Goal: Transaction & Acquisition: Download file/media

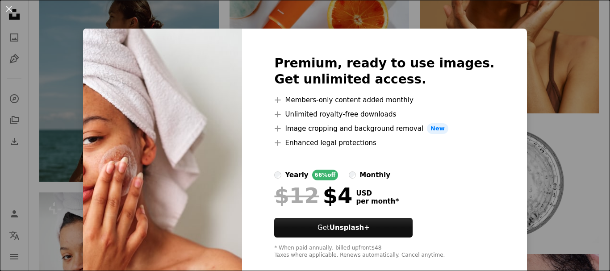
scroll to position [16, 0]
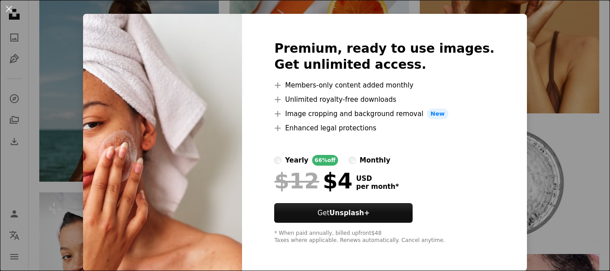
click at [13, 10] on button "An X shape" at bounding box center [9, 9] width 11 height 11
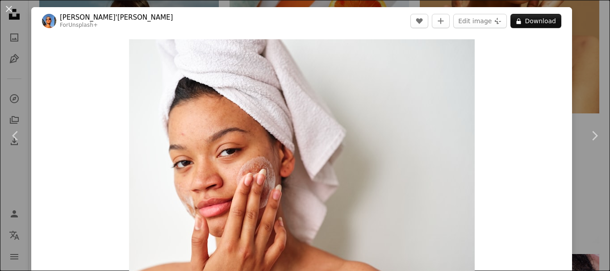
drag, startPoint x: 42, startPoint y: 27, endPoint x: 510, endPoint y: 58, distance: 469.9
click at [544, 48] on div "Zoom in" at bounding box center [301, 169] width 541 height 268
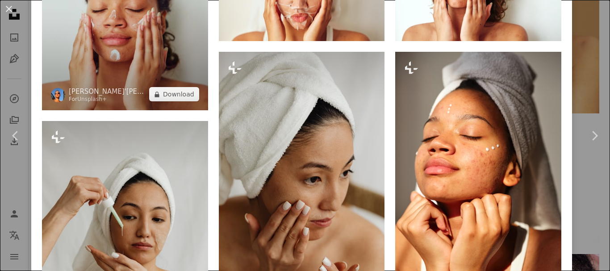
scroll to position [893, 0]
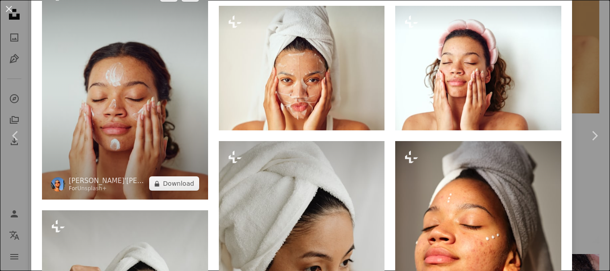
drag, startPoint x: 151, startPoint y: 90, endPoint x: 156, endPoint y: 87, distance: 6.4
click at [152, 89] on img at bounding box center [125, 90] width 166 height 222
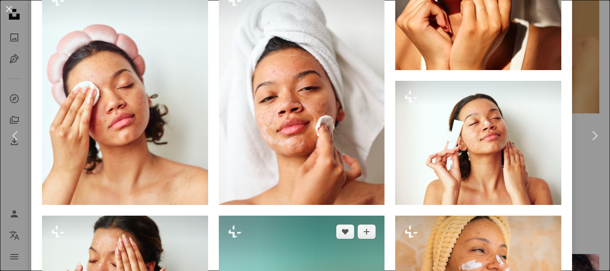
scroll to position [790, 0]
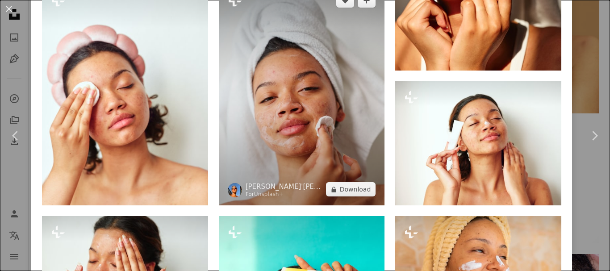
click at [320, 92] on img at bounding box center [302, 95] width 166 height 222
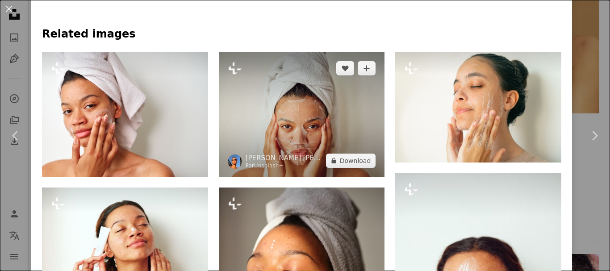
scroll to position [625, 0]
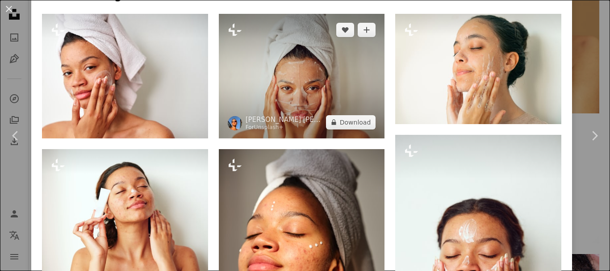
click at [298, 84] on img at bounding box center [302, 76] width 166 height 125
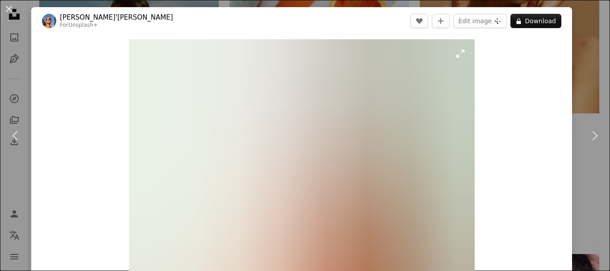
scroll to position [45, 0]
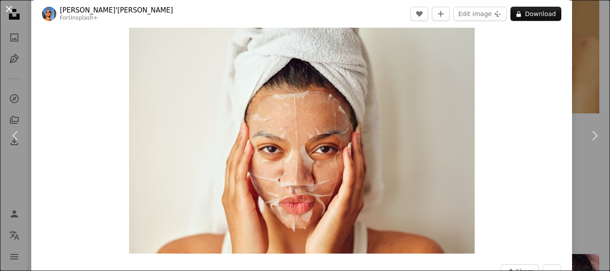
click at [9, 9] on button "An X shape" at bounding box center [9, 9] width 11 height 11
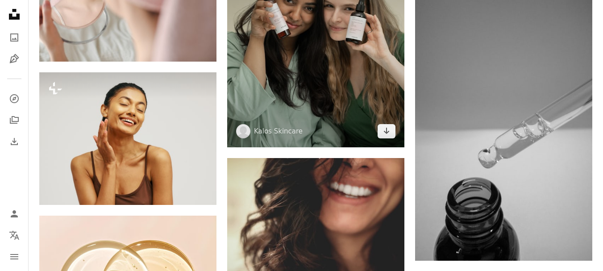
scroll to position [13874, 0]
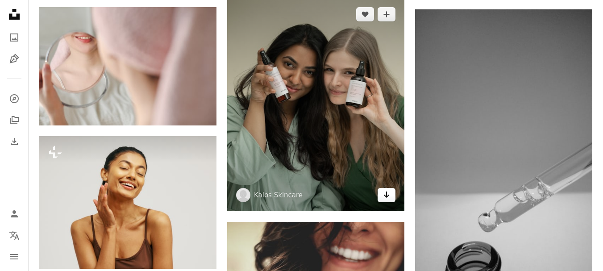
click at [387, 197] on icon "Download" at bounding box center [387, 195] width 6 height 6
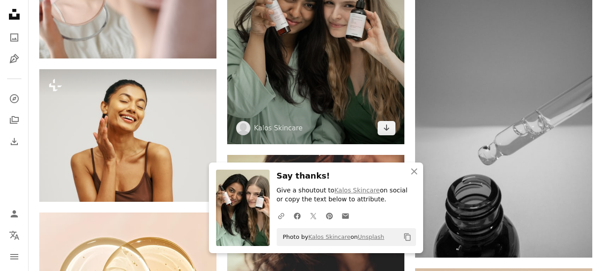
scroll to position [14053, 0]
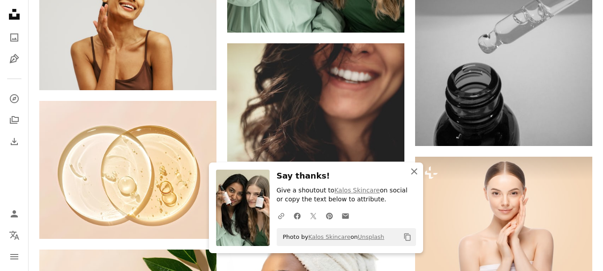
drag, startPoint x: 413, startPoint y: 169, endPoint x: 416, endPoint y: 155, distance: 14.1
click at [414, 169] on icon "An X shape" at bounding box center [414, 171] width 11 height 11
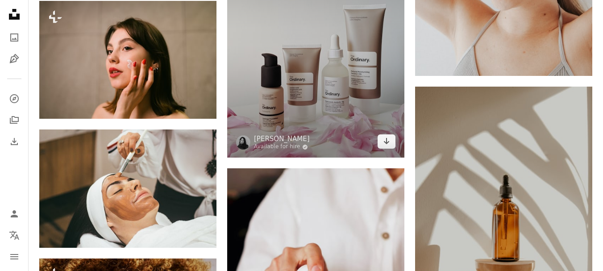
scroll to position [1161, 0]
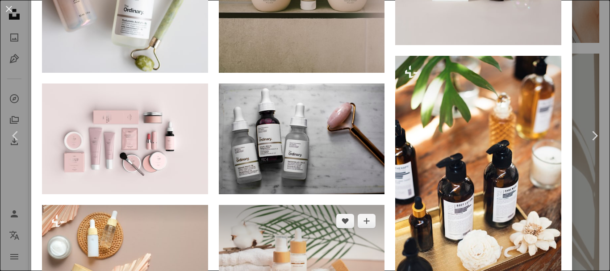
scroll to position [983, 0]
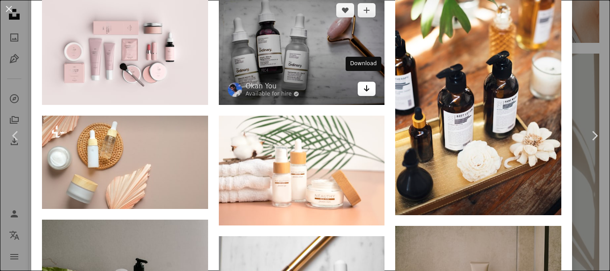
click at [364, 85] on icon "Download" at bounding box center [367, 88] width 6 height 6
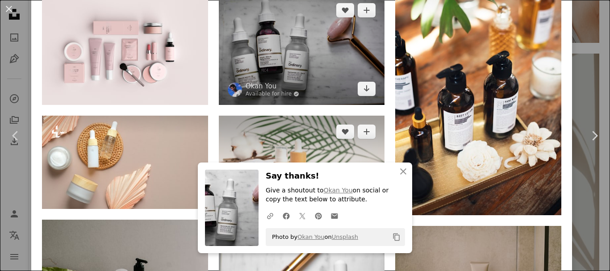
scroll to position [1117, 0]
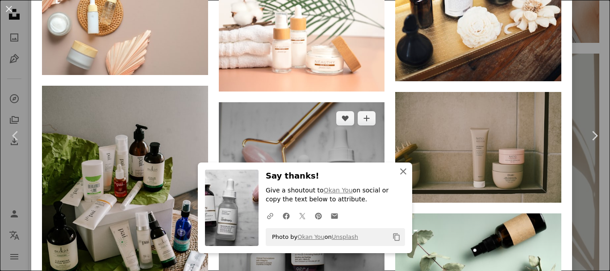
drag, startPoint x: 400, startPoint y: 170, endPoint x: 330, endPoint y: 107, distance: 93.9
click at [400, 170] on icon "An X shape" at bounding box center [403, 171] width 11 height 11
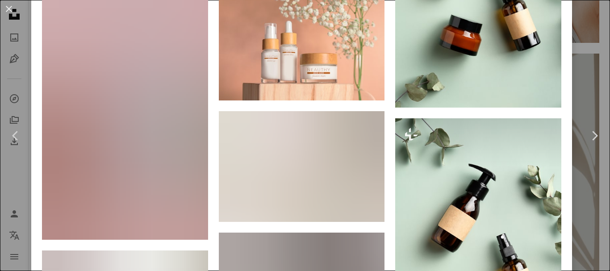
scroll to position [1742, 0]
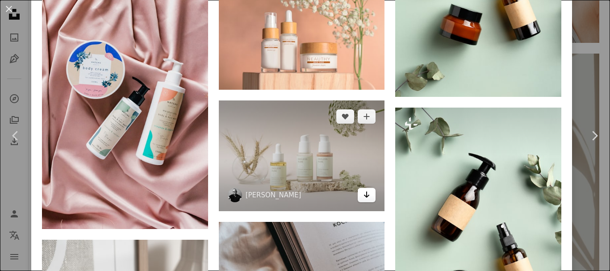
click at [363, 189] on icon "Arrow pointing down" at bounding box center [366, 194] width 7 height 11
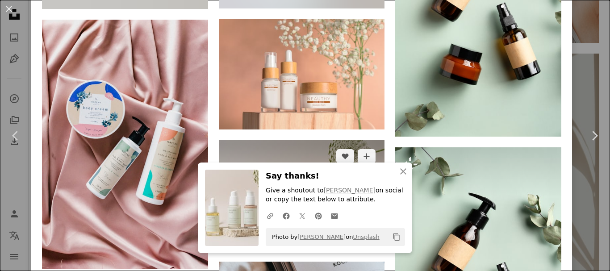
scroll to position [1697, 0]
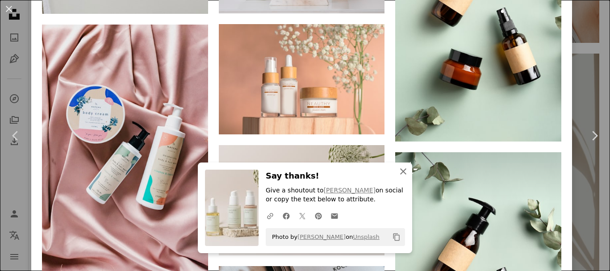
click at [398, 171] on icon "An X shape" at bounding box center [403, 171] width 11 height 11
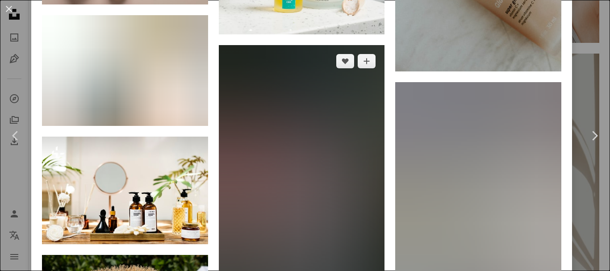
scroll to position [3394, 0]
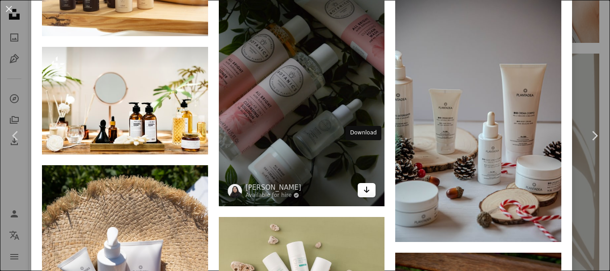
click at [364, 187] on icon "Download" at bounding box center [367, 190] width 6 height 6
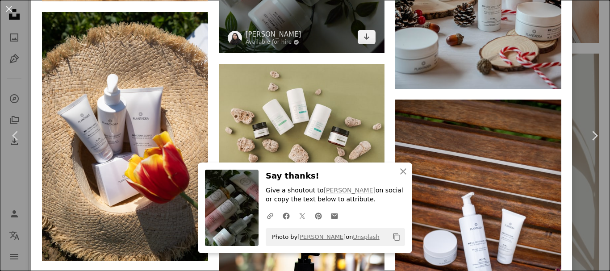
scroll to position [3573, 0]
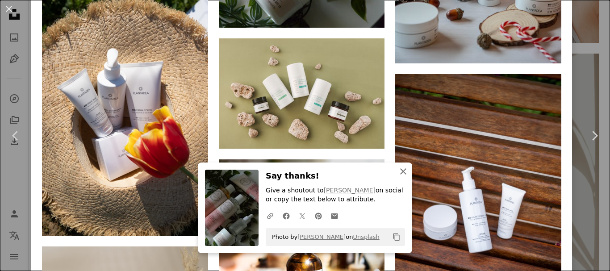
click at [399, 168] on icon "An X shape" at bounding box center [403, 171] width 11 height 11
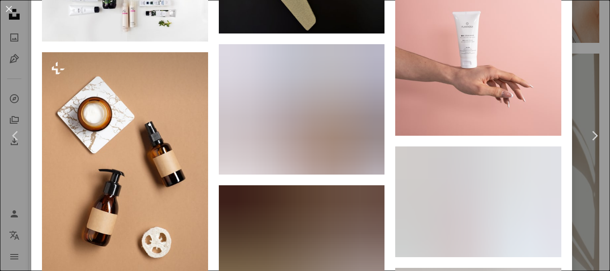
scroll to position [8039, 0]
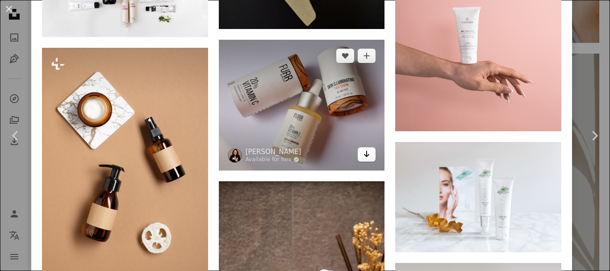
click at [358, 147] on link "Arrow pointing down" at bounding box center [367, 154] width 18 height 14
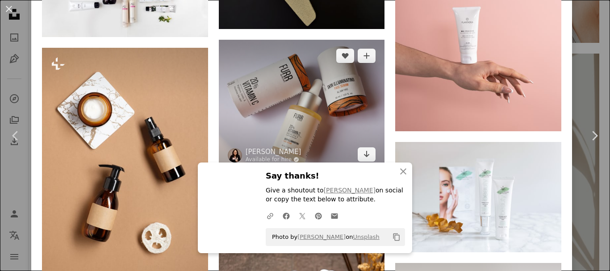
scroll to position [8173, 0]
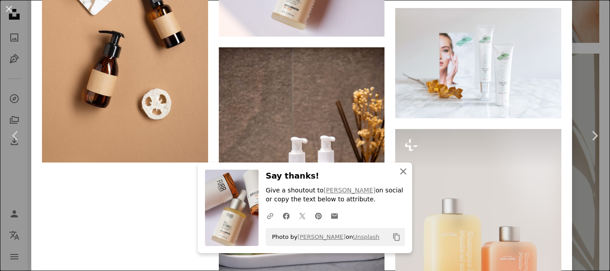
click at [400, 172] on icon "An X shape" at bounding box center [403, 171] width 11 height 11
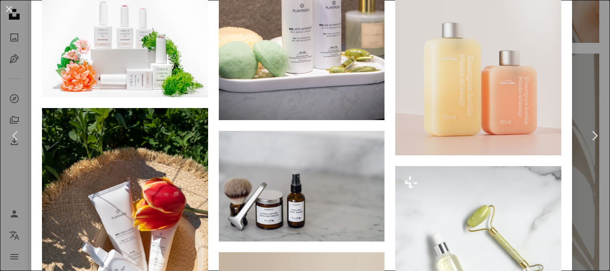
scroll to position [8307, 0]
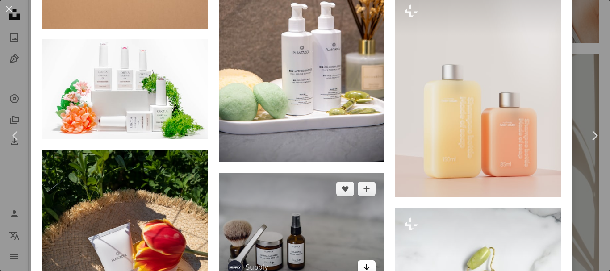
click at [364, 264] on icon "Download" at bounding box center [367, 267] width 6 height 6
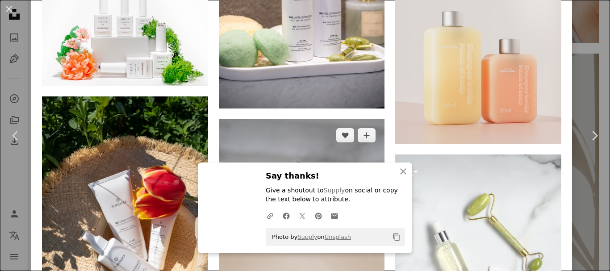
scroll to position [8441, 0]
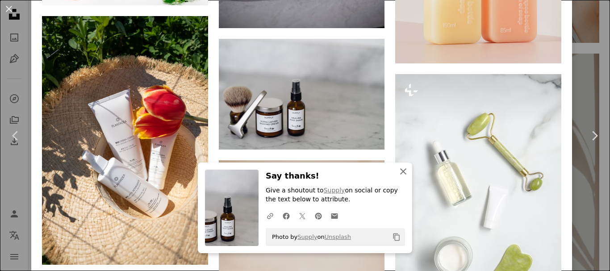
click at [400, 171] on icon "button" at bounding box center [403, 171] width 6 height 6
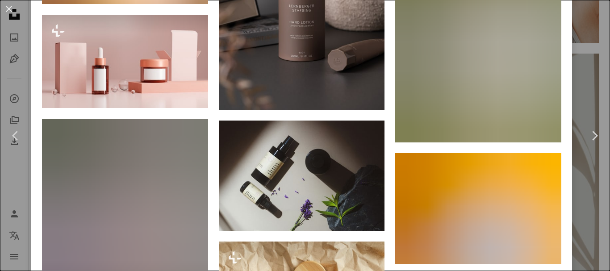
scroll to position [9915, 0]
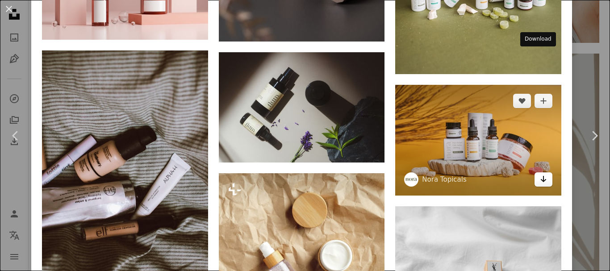
click at [541, 176] on icon "Download" at bounding box center [544, 179] width 6 height 6
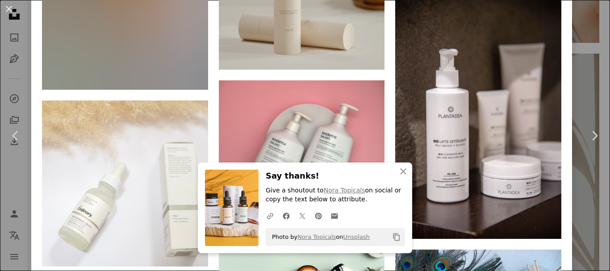
scroll to position [11567, 0]
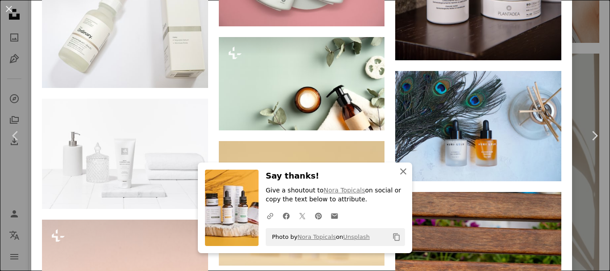
click at [402, 168] on icon "An X shape" at bounding box center [403, 171] width 11 height 11
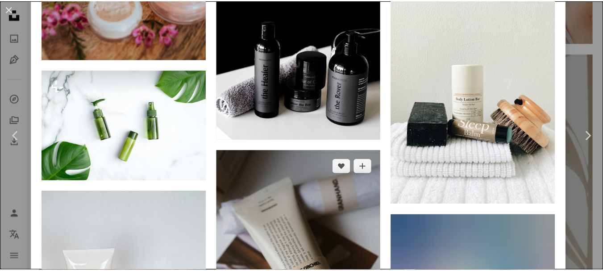
scroll to position [15229, 0]
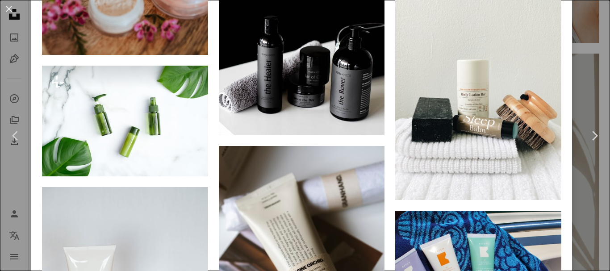
click at [8, 10] on button "An X shape" at bounding box center [9, 9] width 11 height 11
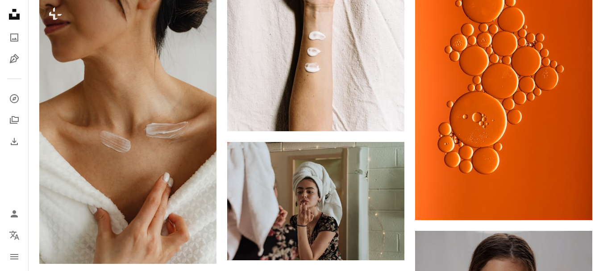
scroll to position [3528, 0]
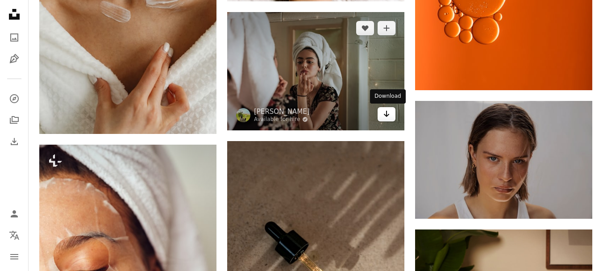
click at [384, 113] on icon "Arrow pointing down" at bounding box center [386, 114] width 7 height 11
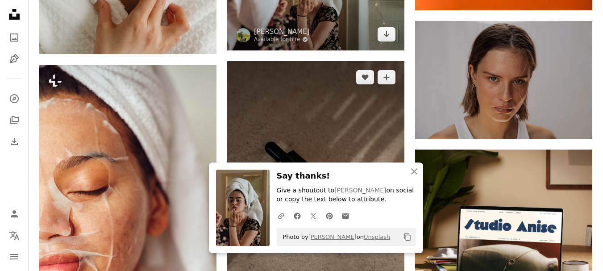
scroll to position [3707, 0]
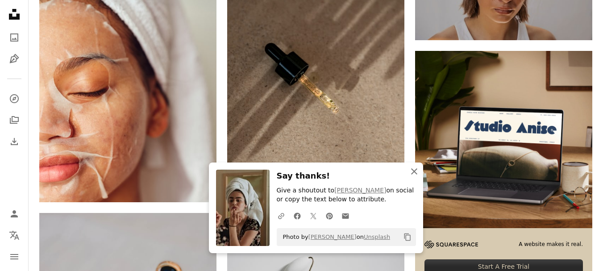
click at [416, 169] on icon "button" at bounding box center [414, 171] width 6 height 6
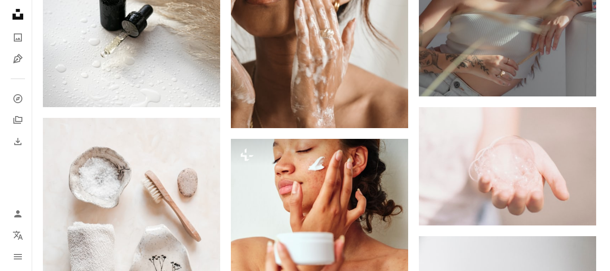
scroll to position [9245, 0]
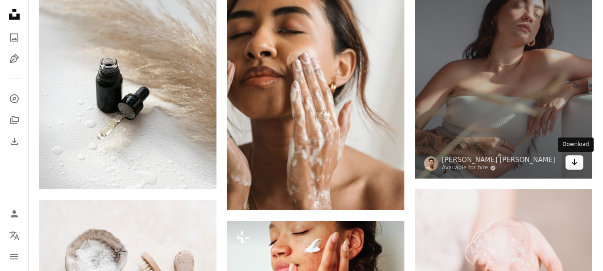
click at [570, 162] on link "Arrow pointing down" at bounding box center [575, 162] width 18 height 14
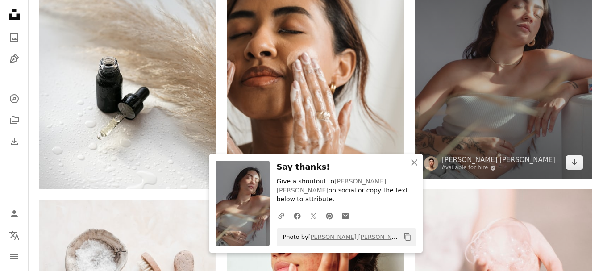
click at [498, 145] on img at bounding box center [503, 68] width 177 height 222
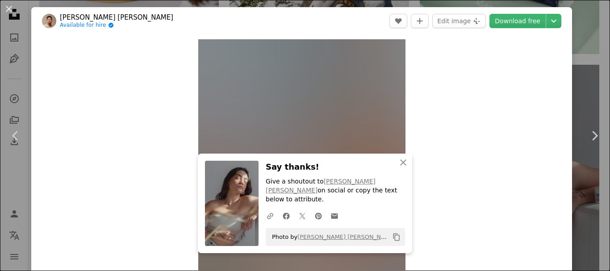
scroll to position [179, 0]
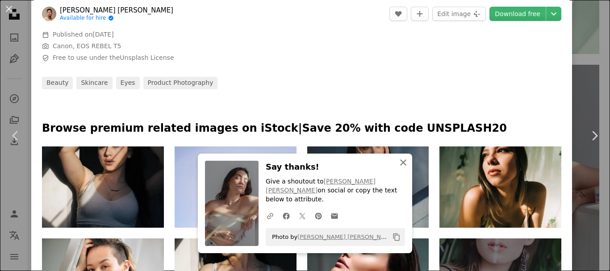
click at [402, 166] on icon "button" at bounding box center [403, 162] width 6 height 6
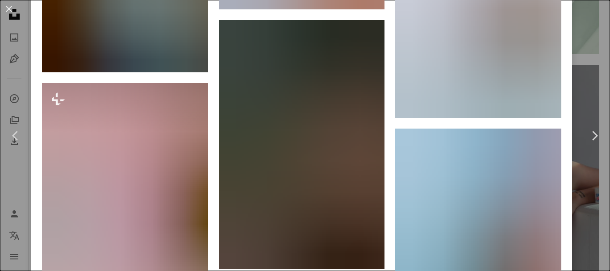
scroll to position [2992, 0]
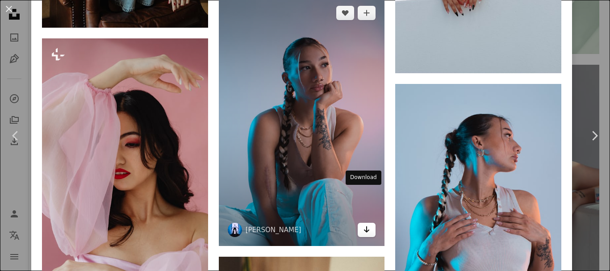
click at [359, 223] on link "Arrow pointing down" at bounding box center [367, 230] width 18 height 14
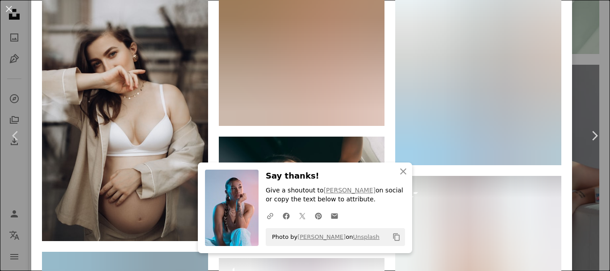
scroll to position [4064, 0]
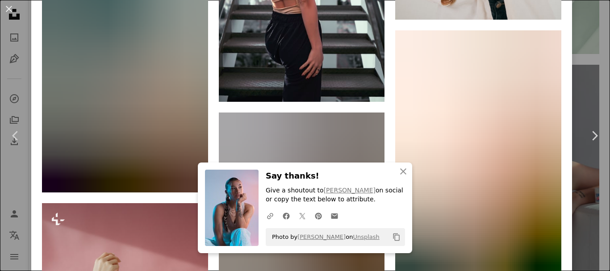
scroll to position [4689, 0]
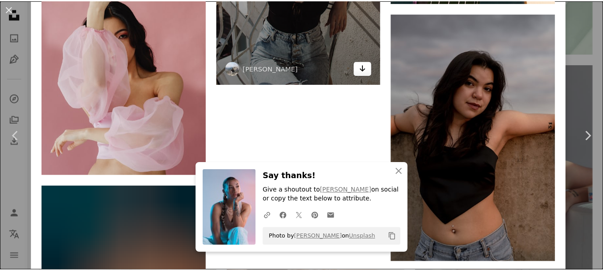
scroll to position [4868, 0]
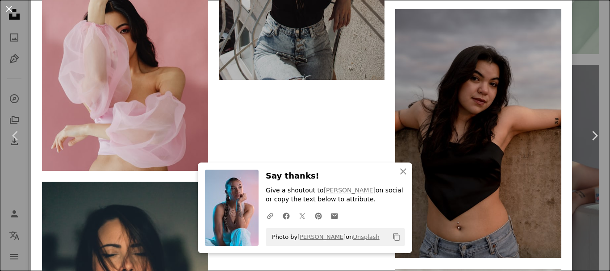
click at [9, 12] on button "An X shape" at bounding box center [9, 9] width 11 height 11
